Goal: Task Accomplishment & Management: Manage account settings

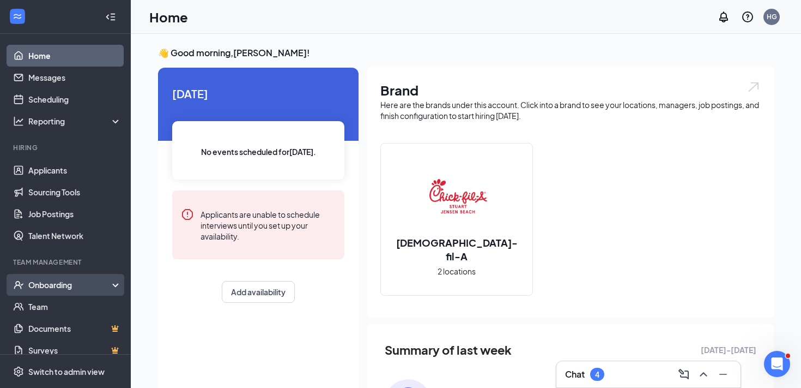
click at [60, 284] on div "Onboarding" at bounding box center [70, 284] width 84 height 11
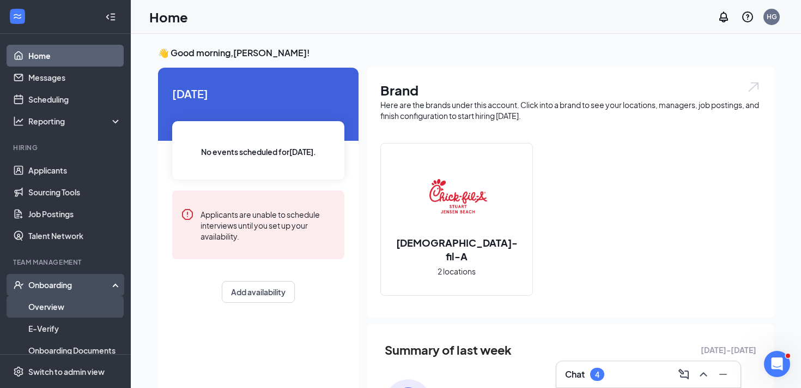
click at [60, 306] on link "Overview" at bounding box center [74, 306] width 93 height 22
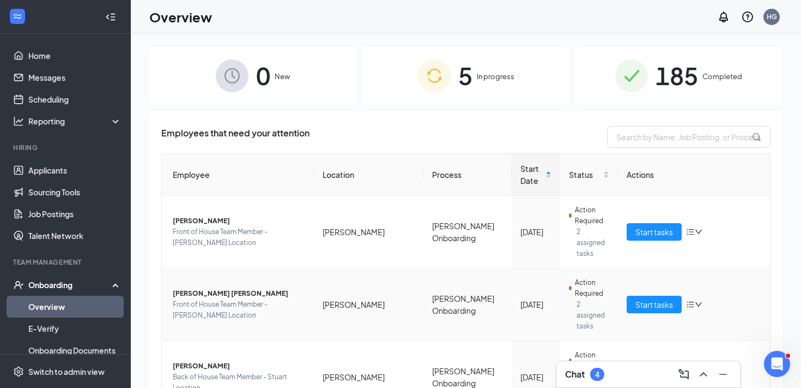
scroll to position [87, 0]
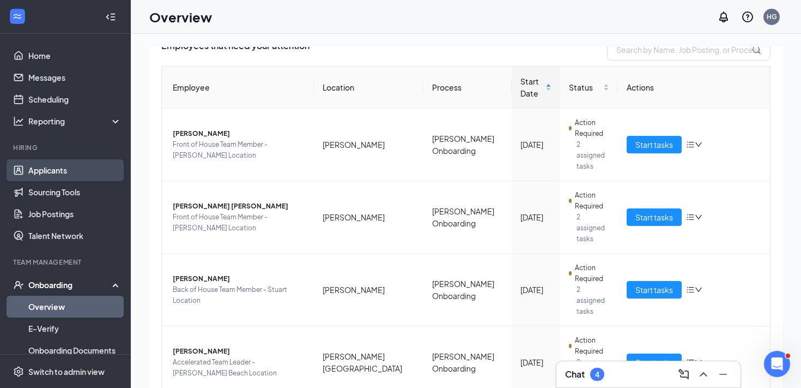
click at [94, 170] on link "Applicants" at bounding box center [74, 170] width 93 height 22
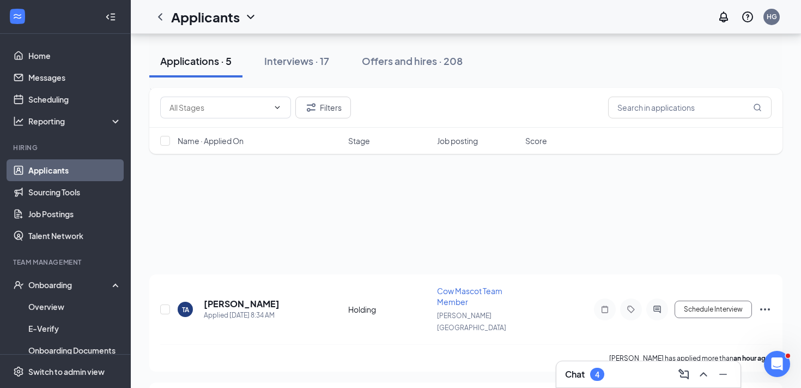
scroll to position [386, 0]
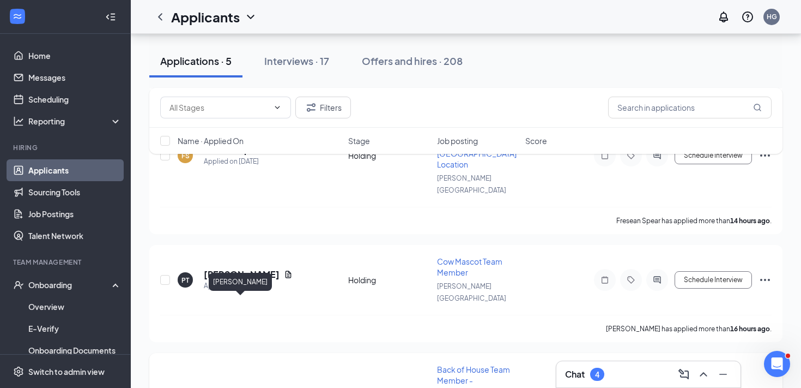
click at [242, 387] on h5 "Samuel Cardona" at bounding box center [242, 393] width 76 height 12
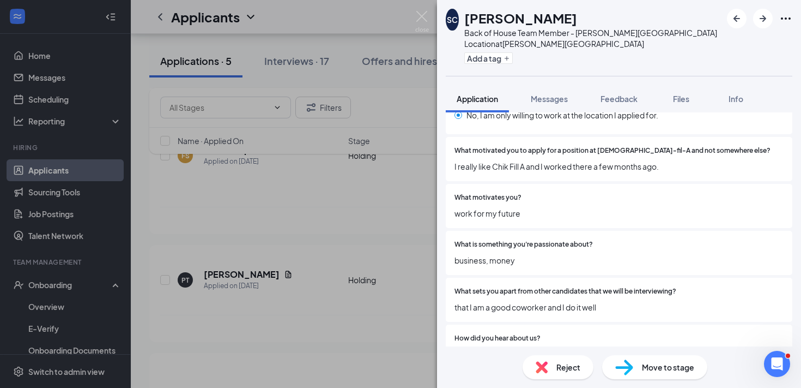
scroll to position [1240, 0]
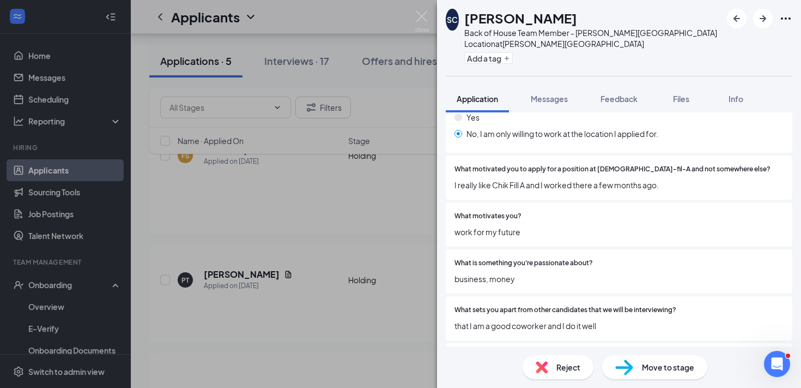
click at [645, 372] on span "Move to stage" at bounding box center [668, 367] width 52 height 12
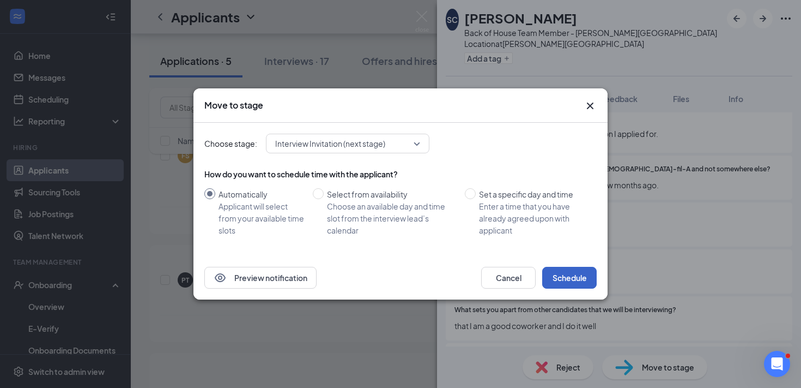
click at [581, 267] on button "Schedule" at bounding box center [569, 278] width 55 height 22
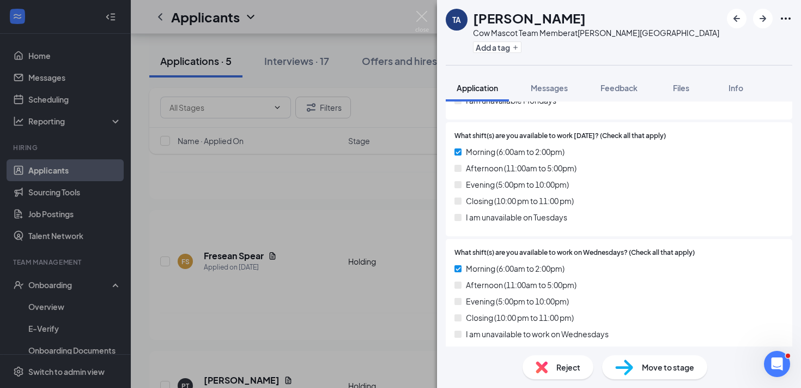
scroll to position [553, 0]
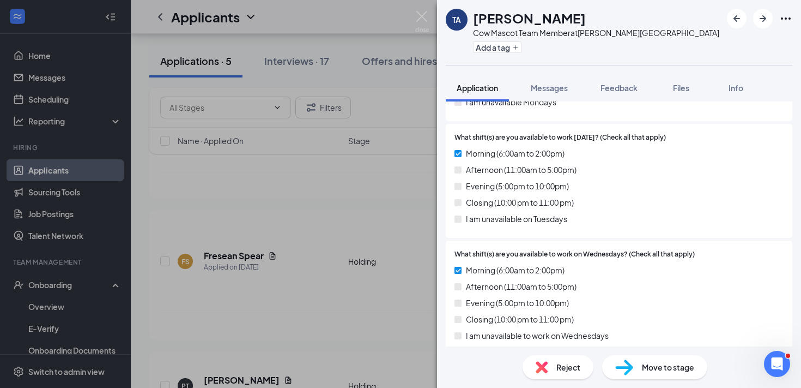
click at [570, 367] on span "Reject" at bounding box center [569, 367] width 24 height 12
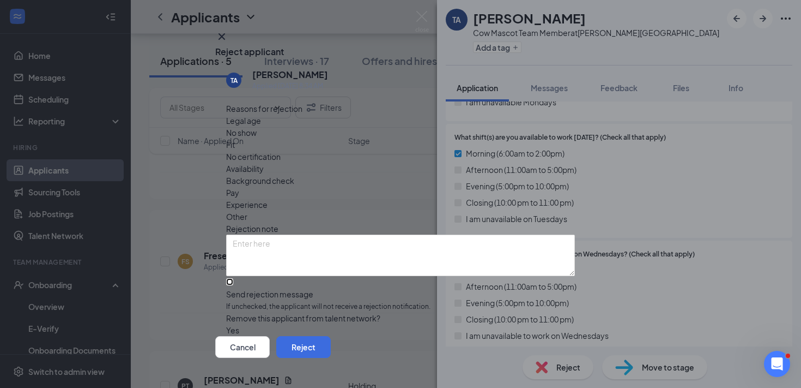
click at [233, 278] on input "Send rejection message If unchecked, the applicant will not receive a rejection…" at bounding box center [229, 281] width 7 height 7
checkbox input "true"
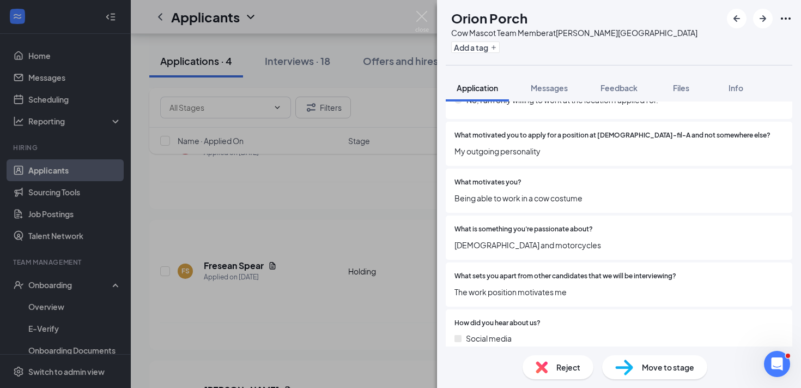
scroll to position [1259, 0]
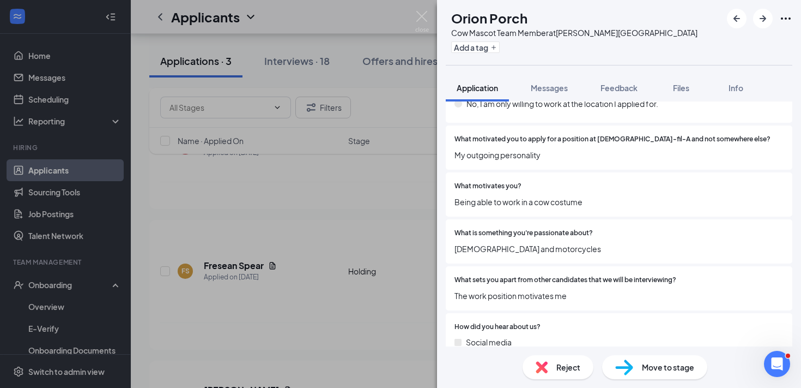
click at [570, 363] on span "Reject" at bounding box center [569, 367] width 24 height 12
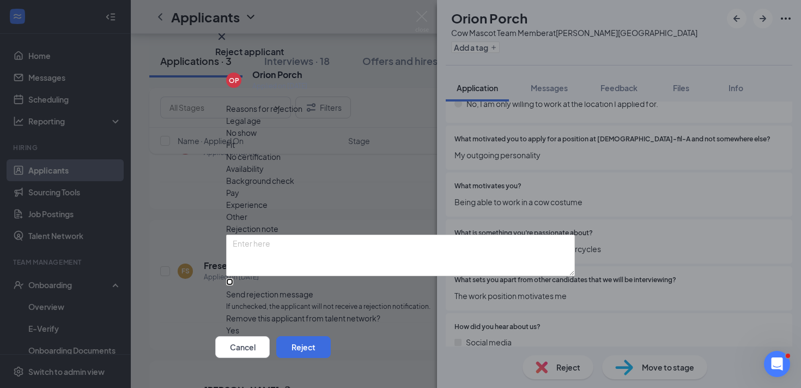
drag, startPoint x: 364, startPoint y: 263, endPoint x: 443, endPoint y: 276, distance: 80.2
click at [233, 278] on input "Send rejection message If unchecked, the applicant will not receive a rejection…" at bounding box center [229, 281] width 7 height 7
checkbox input "true"
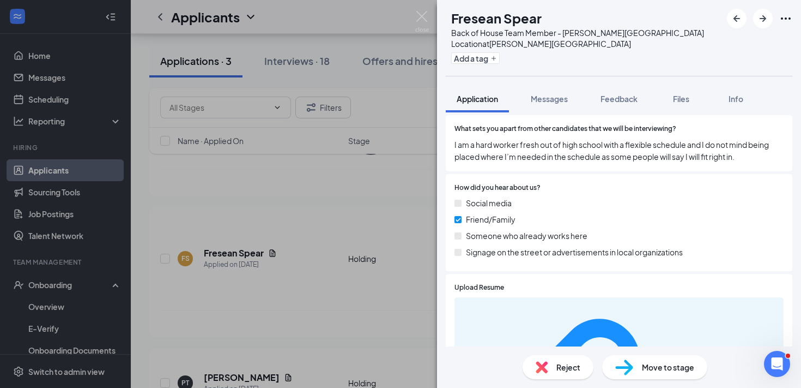
scroll to position [1491, 0]
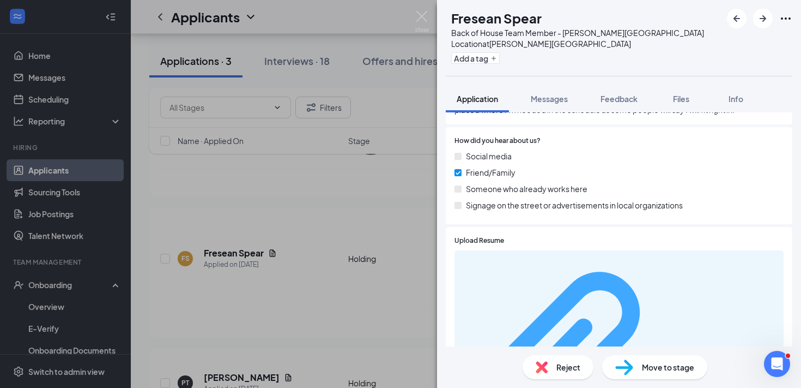
click at [674, 358] on div "5b214c89929fa3a8d2a70913c634a4fb.pdf" at bounding box center [725, 362] width 103 height 9
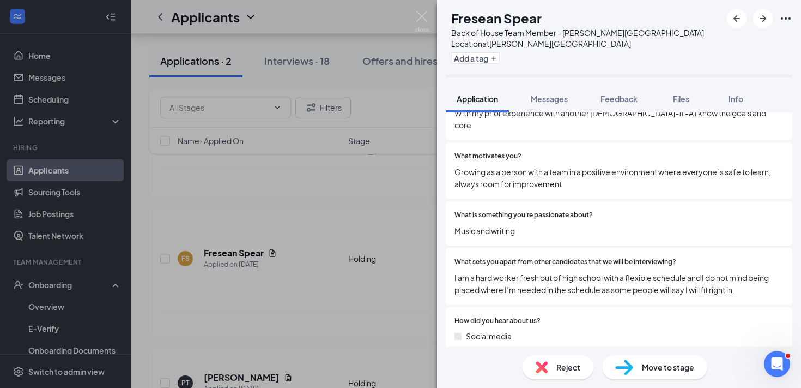
scroll to position [1311, 0]
click at [636, 367] on div "Move to stage" at bounding box center [654, 367] width 105 height 24
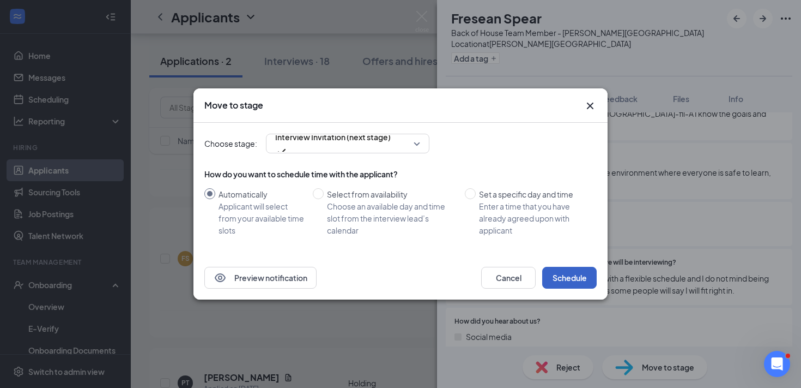
click at [577, 279] on button "Schedule" at bounding box center [569, 278] width 55 height 22
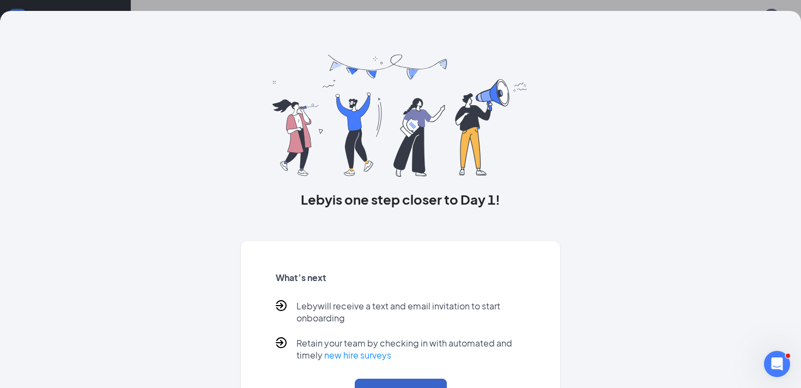
click at [370, 379] on button "Back to Overview" at bounding box center [401, 390] width 92 height 24
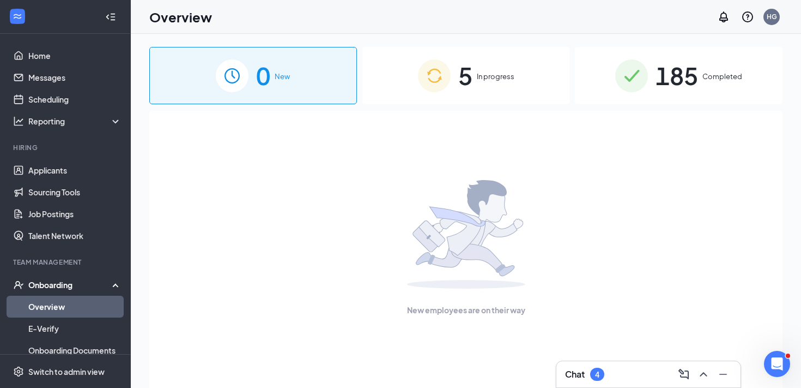
click at [71, 295] on link "Overview" at bounding box center [74, 306] width 93 height 22
click at [396, 92] on div "5 In progress" at bounding box center [466, 75] width 208 height 57
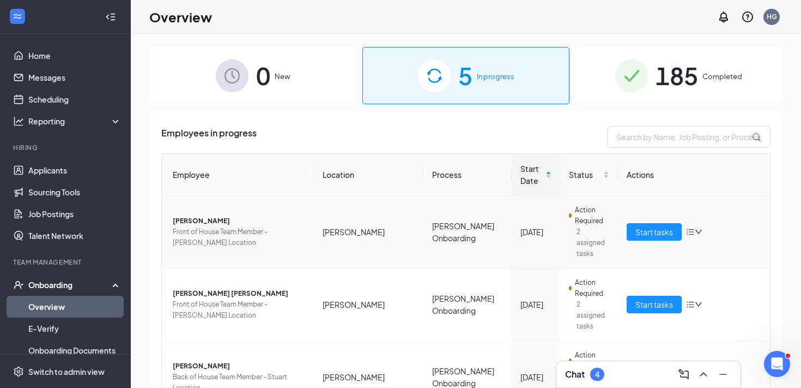
scroll to position [87, 0]
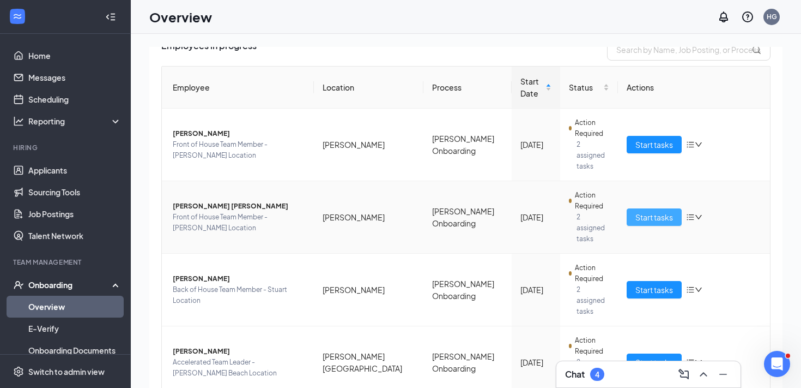
click at [669, 211] on span "Start tasks" at bounding box center [655, 217] width 38 height 12
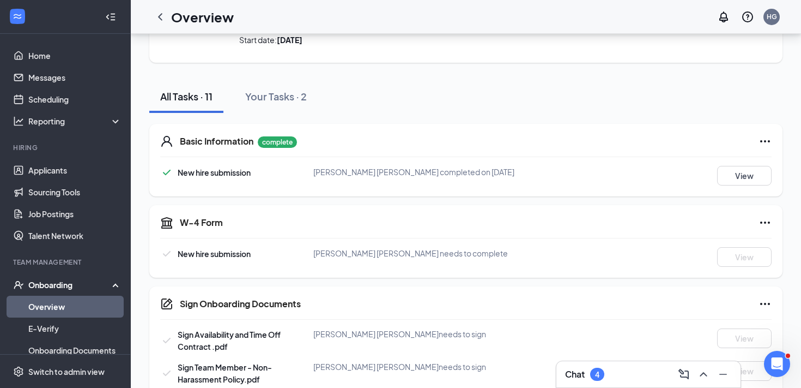
scroll to position [9, 0]
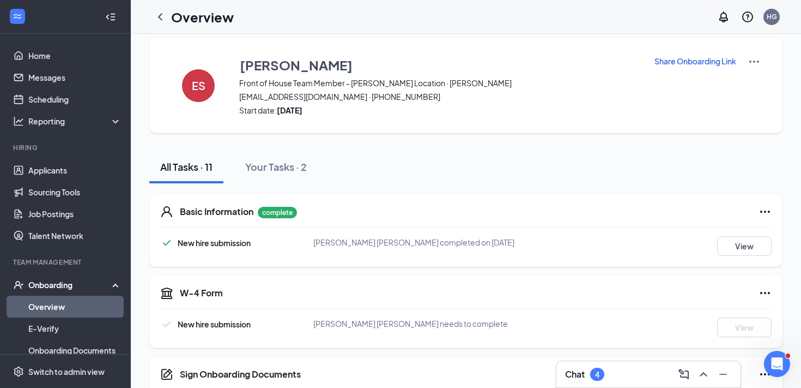
click at [700, 63] on p "Share Onboarding Link" at bounding box center [696, 61] width 82 height 11
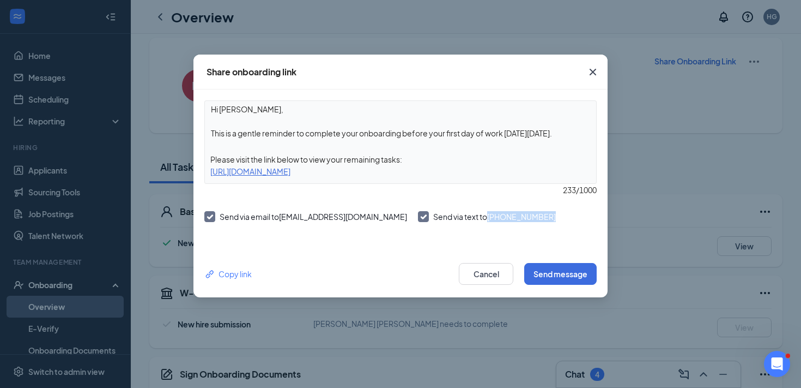
drag, startPoint x: 463, startPoint y: 216, endPoint x: 517, endPoint y: 219, distance: 54.6
click at [517, 219] on span "Send via text to [PHONE_NUMBER]" at bounding box center [494, 216] width 123 height 10
copy span "[PHONE_NUMBER]"
click at [545, 269] on button "Send message" at bounding box center [560, 274] width 72 height 22
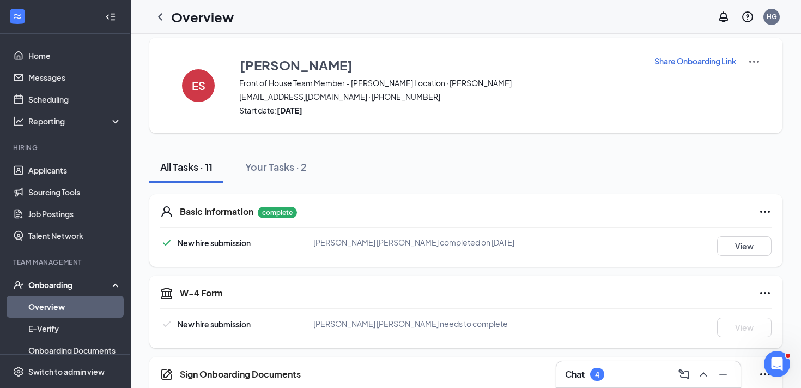
click at [152, 25] on div "Overview" at bounding box center [191, 17] width 84 height 22
click at [158, 15] on icon "ChevronLeft" at bounding box center [160, 16] width 13 height 13
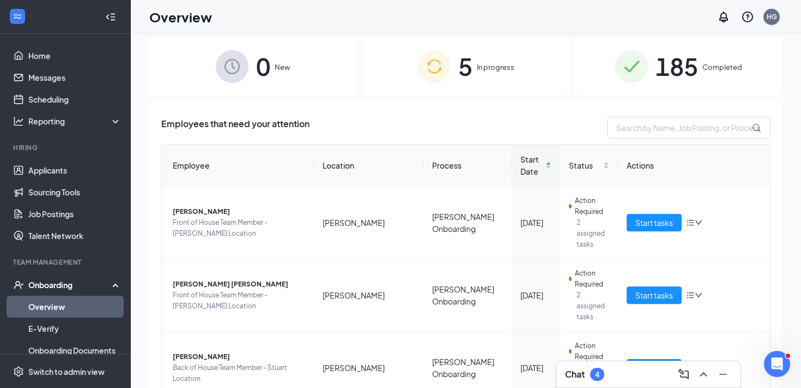
click at [687, 57] on span "185" at bounding box center [677, 66] width 43 height 38
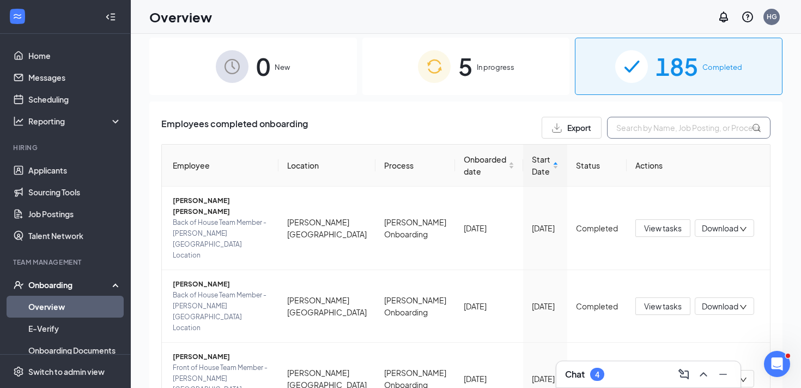
click at [680, 130] on input "text" at bounding box center [689, 128] width 164 height 22
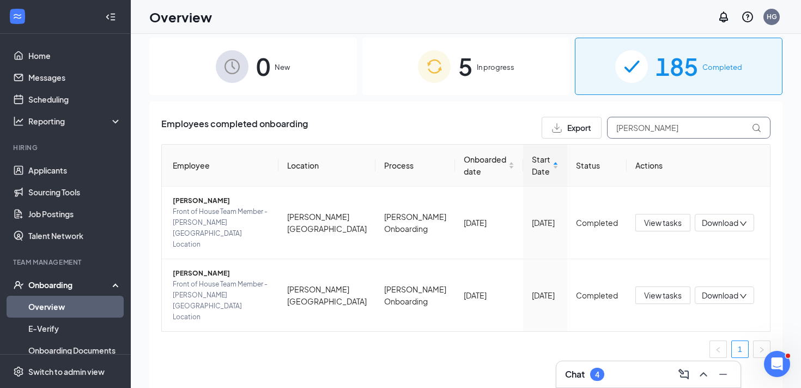
type input "[PERSON_NAME]"
